Goal: Task Accomplishment & Management: Use online tool/utility

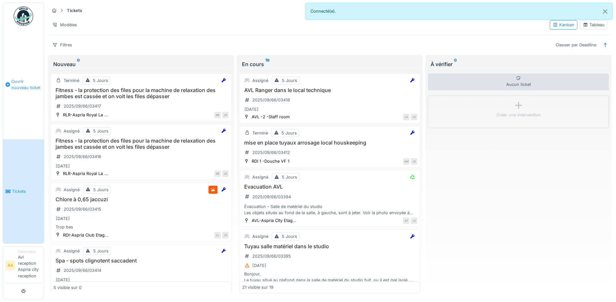
click at [25, 83] on span "Ouvrir nouveau ticket" at bounding box center [26, 85] width 30 height 12
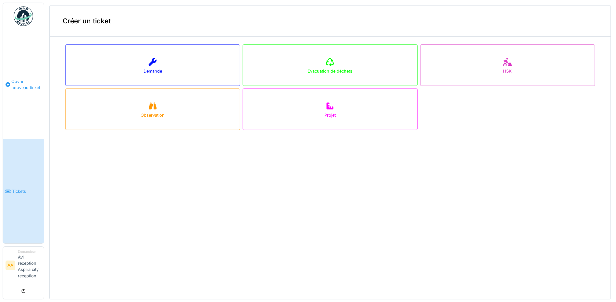
click at [26, 86] on span "Ouvrir nouveau ticket" at bounding box center [26, 85] width 30 height 12
click at [30, 190] on span "Tickets" at bounding box center [26, 192] width 29 height 6
